Goal: Task Accomplishment & Management: Manage account settings

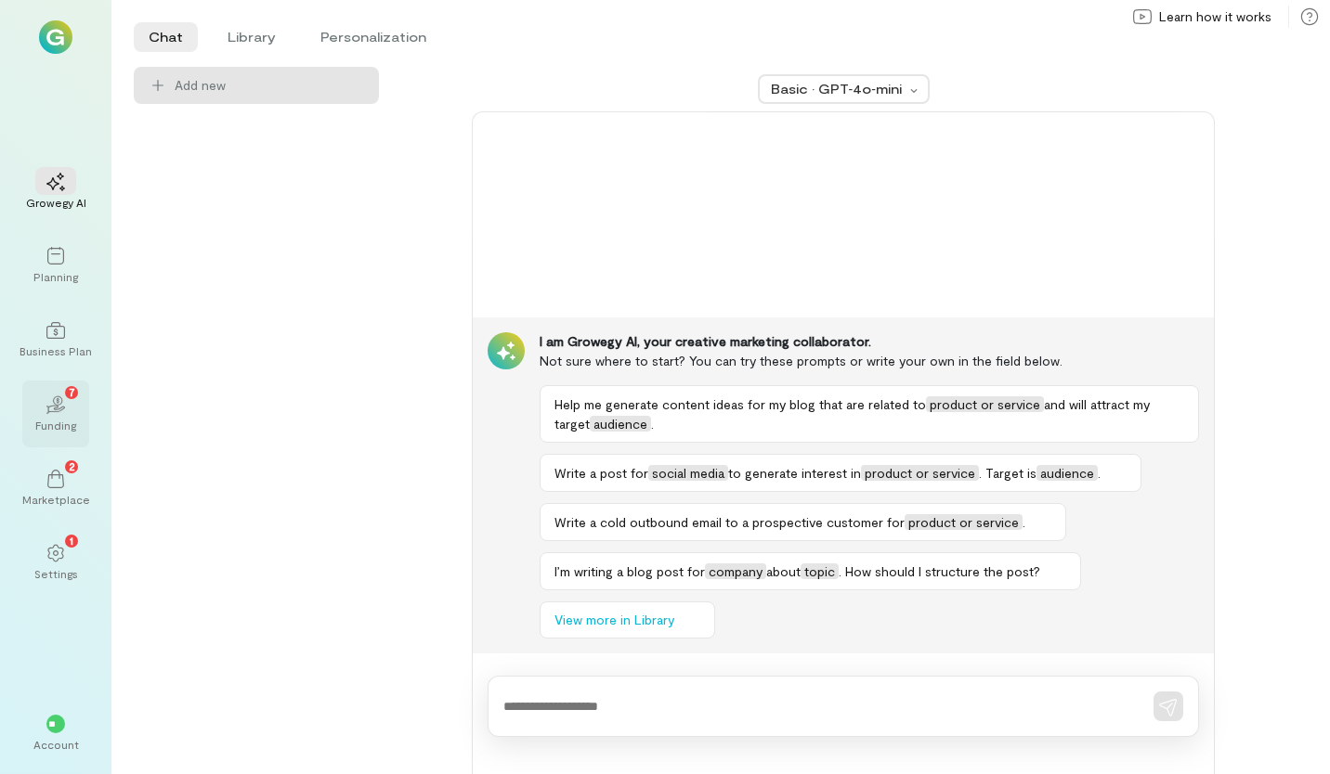
click at [54, 417] on div "02 7" at bounding box center [55, 404] width 41 height 28
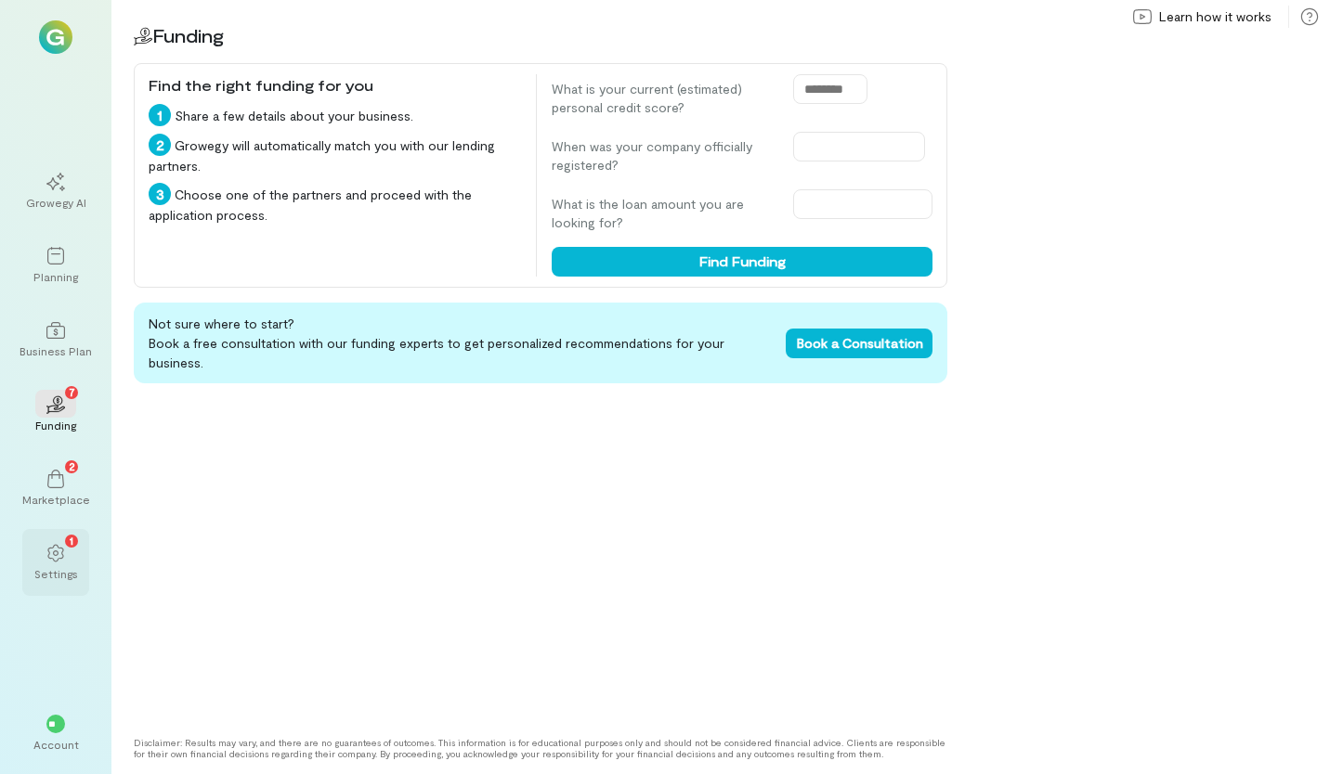
click at [55, 546] on icon at bounding box center [55, 553] width 19 height 19
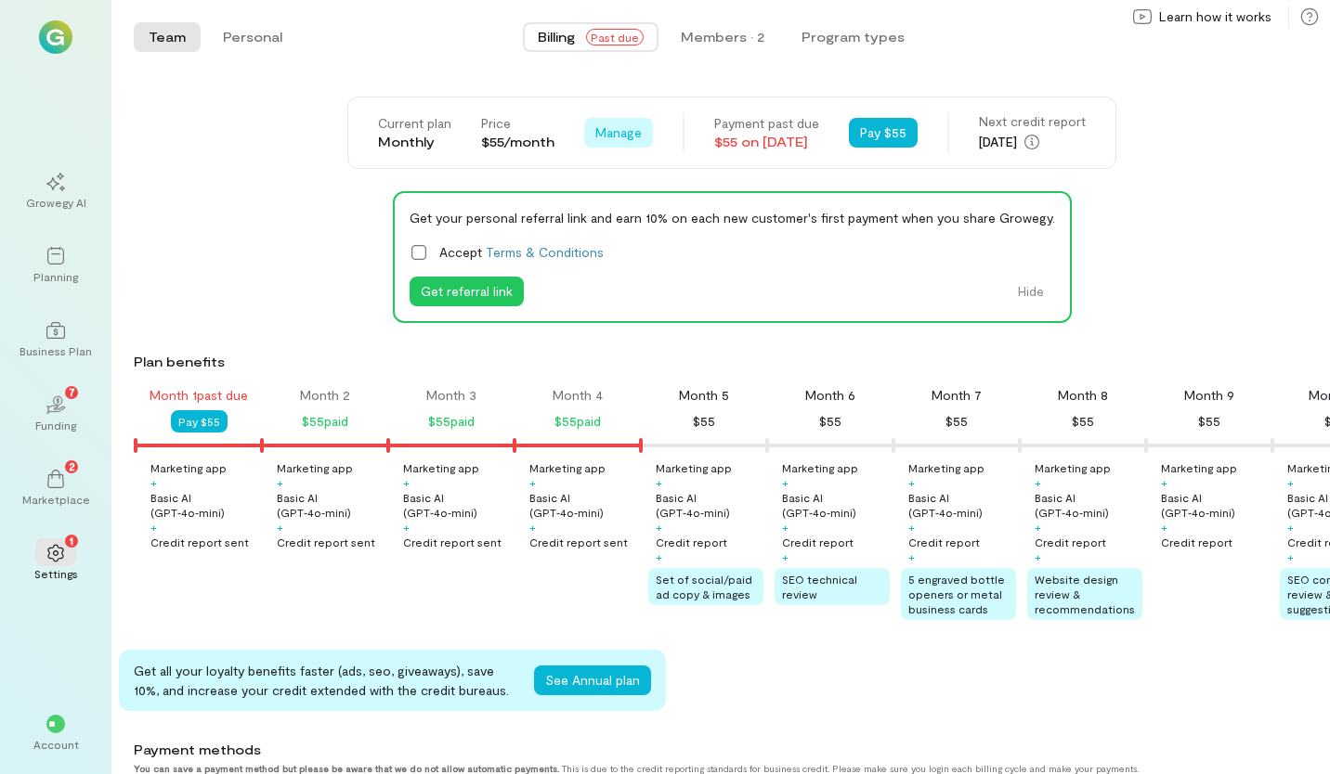
click at [595, 125] on span "Manage" at bounding box center [618, 132] width 46 height 19
click at [626, 213] on span "Cancel plan" at bounding box center [660, 210] width 69 height 19
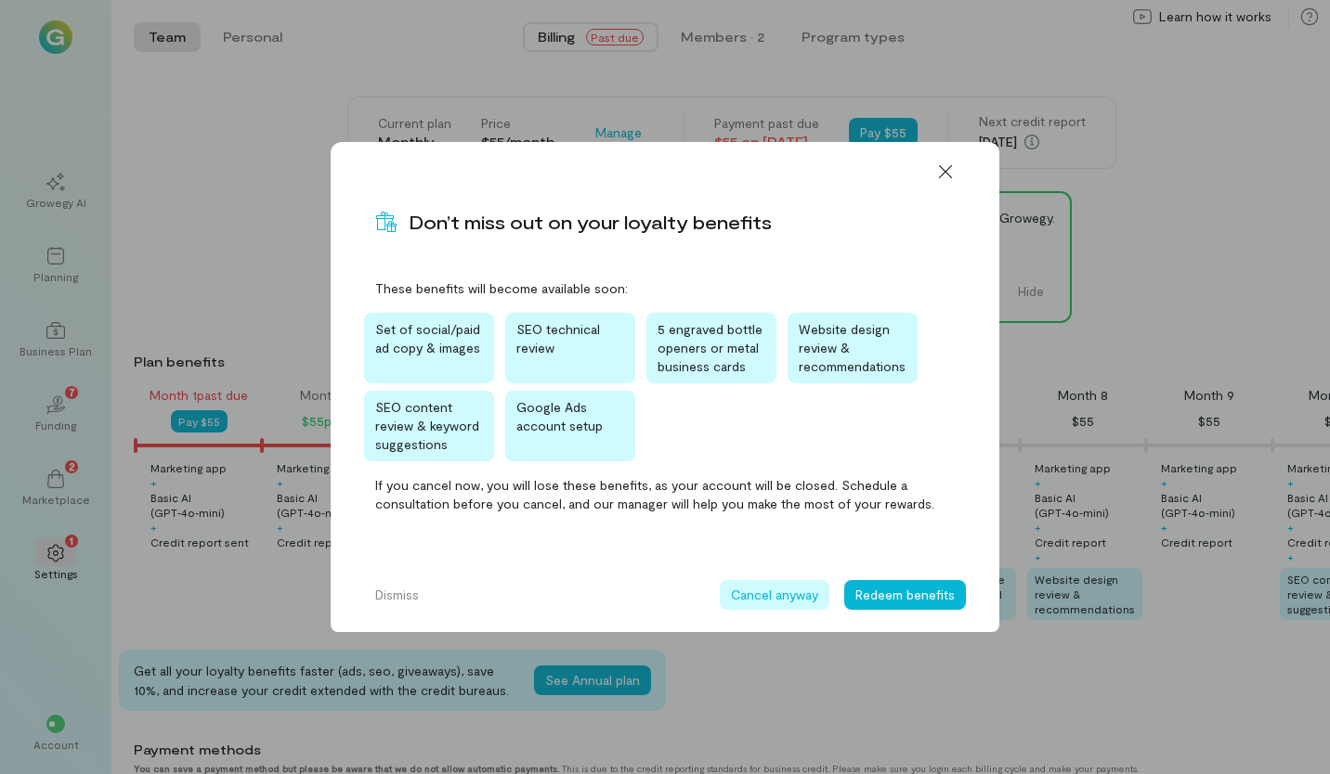
click at [779, 595] on button "Cancel anyway" at bounding box center [775, 595] width 110 height 30
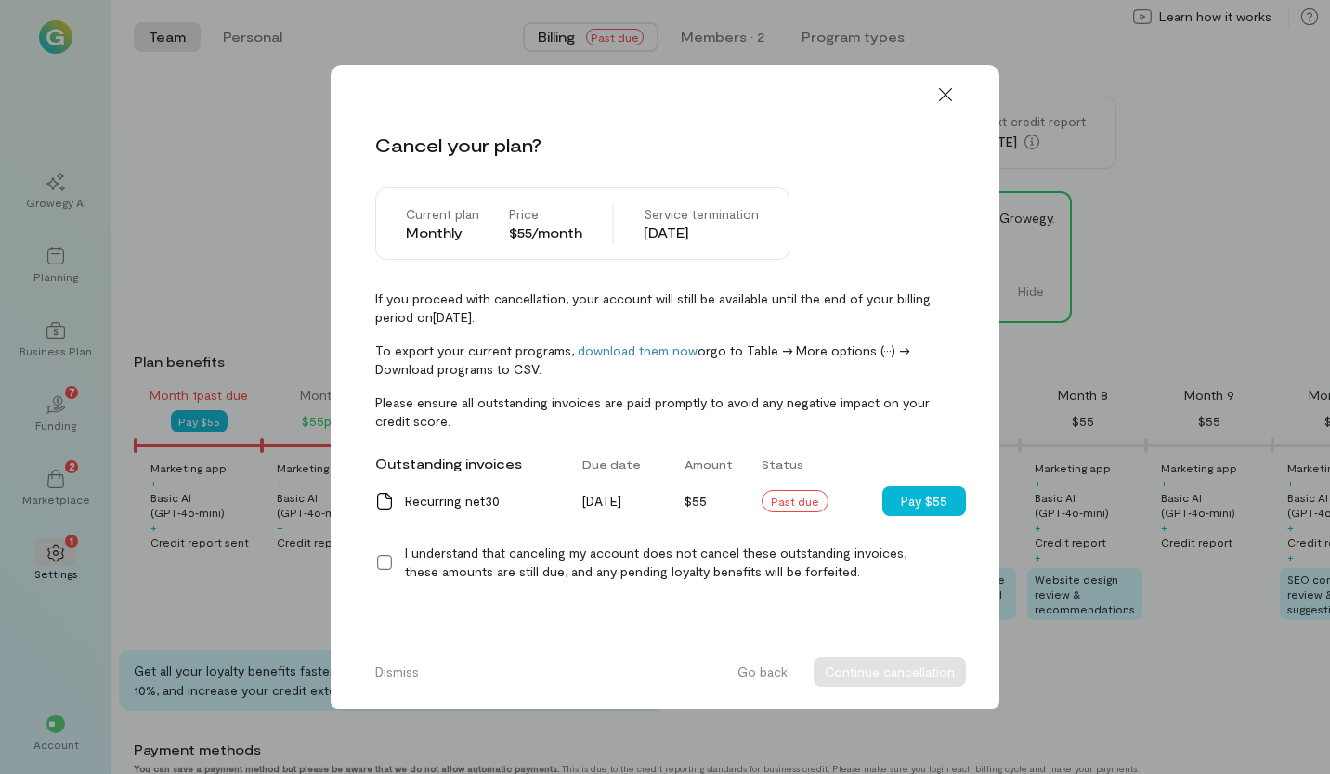
click at [385, 557] on icon at bounding box center [384, 562] width 19 height 19
click at [850, 677] on button "Continue cancellation" at bounding box center [889, 672] width 152 height 30
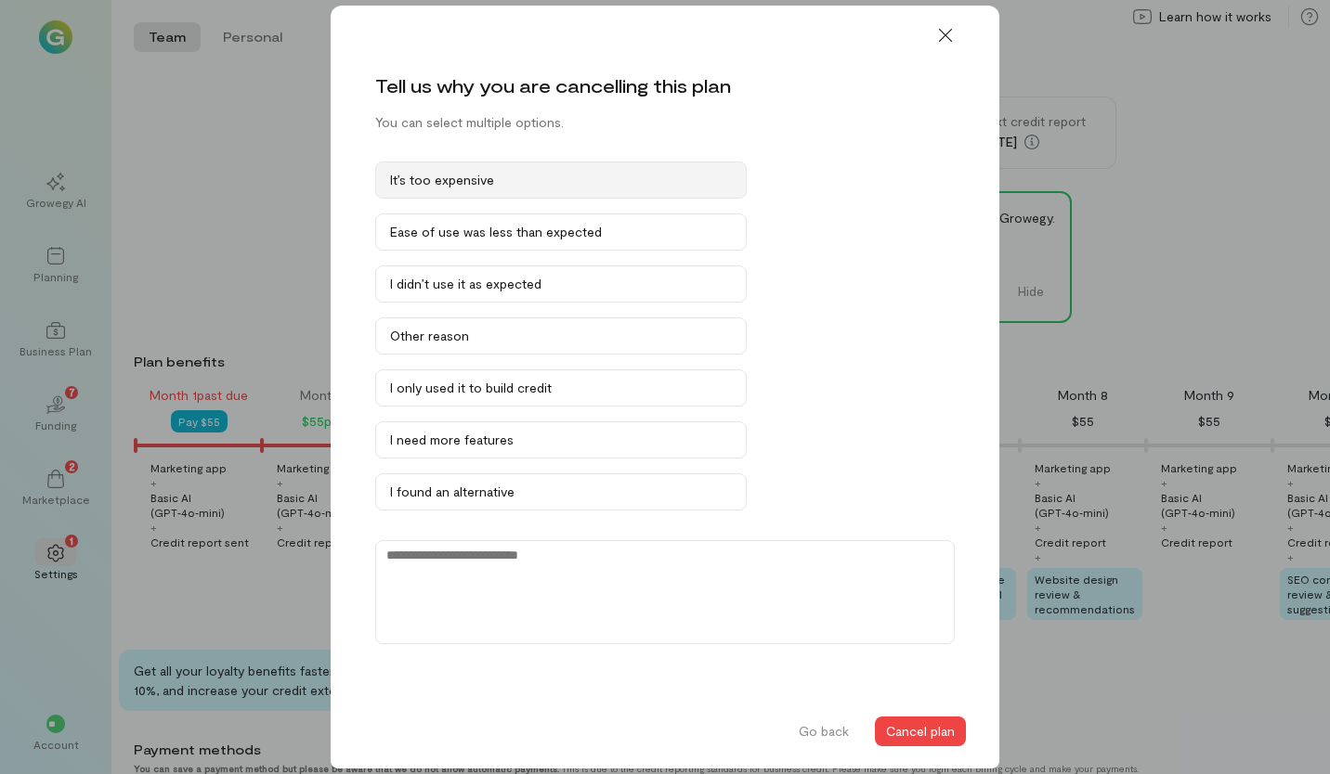
click at [503, 186] on div "It’s too expensive" at bounding box center [561, 180] width 342 height 19
click at [921, 741] on button "Cancel plan" at bounding box center [920, 732] width 91 height 30
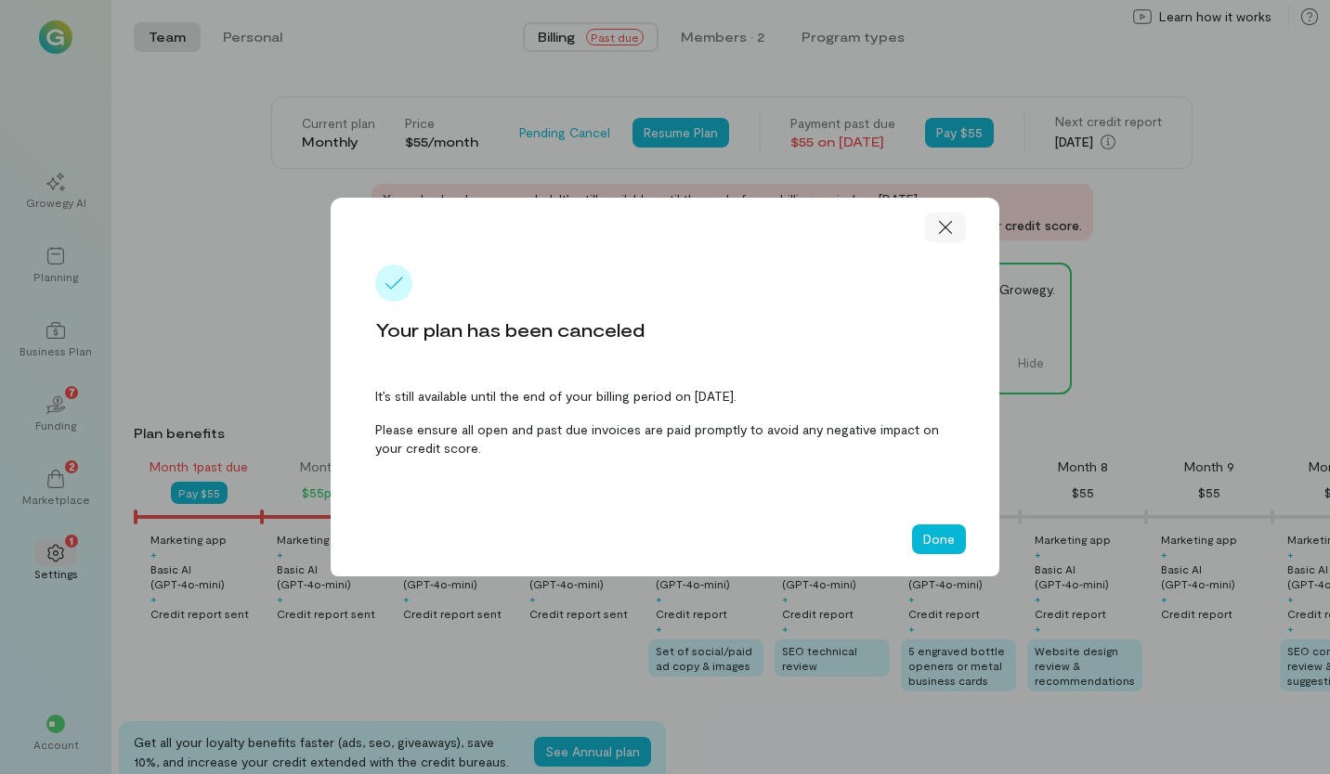
click at [953, 227] on icon at bounding box center [945, 227] width 19 height 19
